Goal: Task Accomplishment & Management: Use online tool/utility

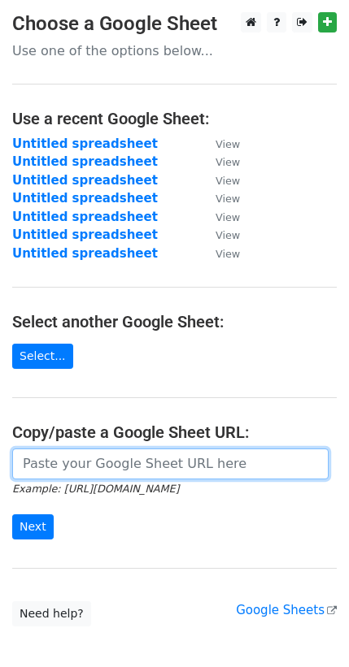
click at [90, 462] on input "url" at bounding box center [170, 464] width 316 height 31
paste input "[URL][DOMAIN_NAME]"
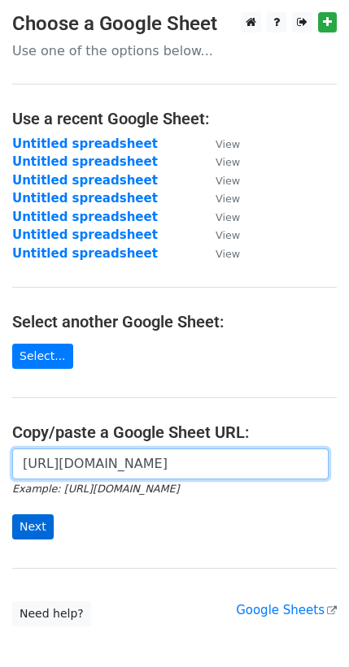
type input "[URL][DOMAIN_NAME]"
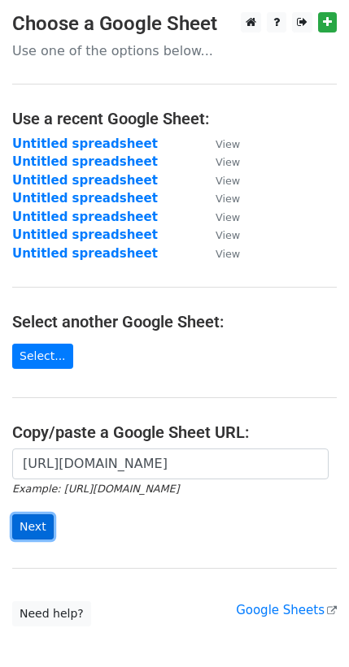
click at [29, 518] on input "Next" at bounding box center [32, 527] width 41 height 25
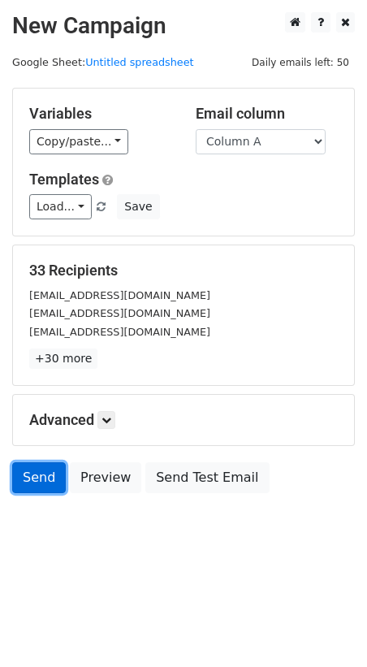
click at [33, 483] on link "Send" at bounding box center [39, 478] width 54 height 31
